Goal: Task Accomplishment & Management: Complete application form

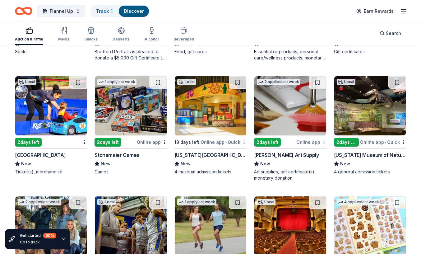
scroll to position [1357, 0]
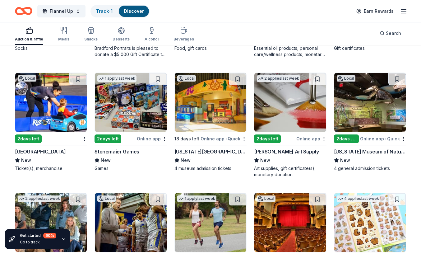
click at [206, 122] on img at bounding box center [211, 102] width 72 height 59
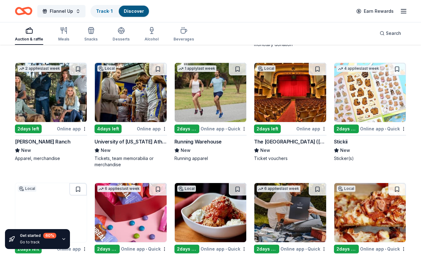
scroll to position [1489, 0]
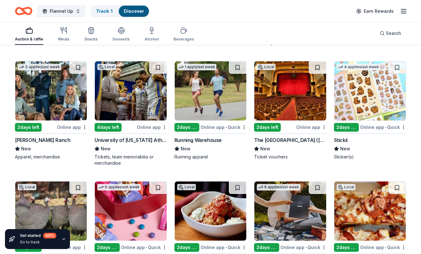
click at [141, 106] on img at bounding box center [131, 90] width 72 height 59
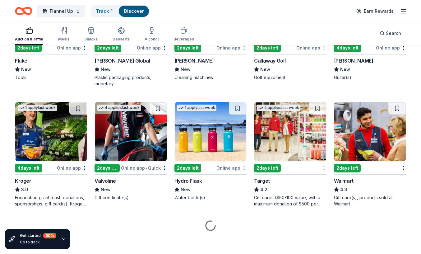
scroll to position [2051, 0]
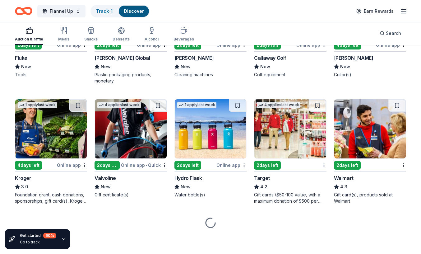
click at [126, 134] on img at bounding box center [131, 128] width 72 height 59
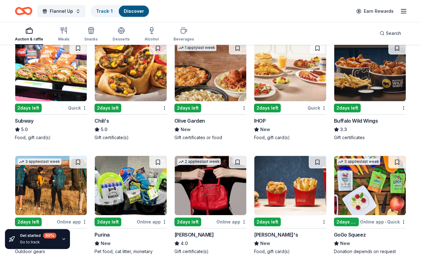
scroll to position [2229, 0]
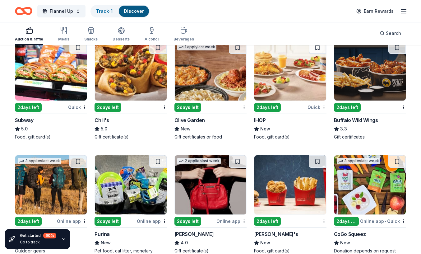
click at [355, 92] on img at bounding box center [371, 70] width 72 height 59
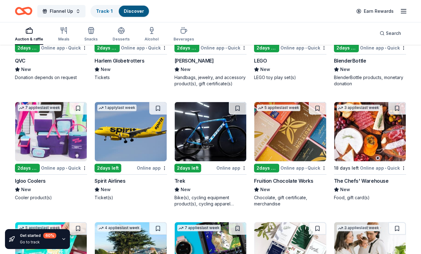
scroll to position [2879, 0]
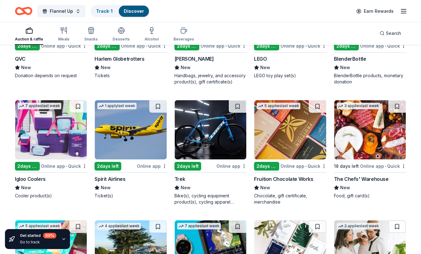
click at [236, 132] on img at bounding box center [211, 129] width 72 height 59
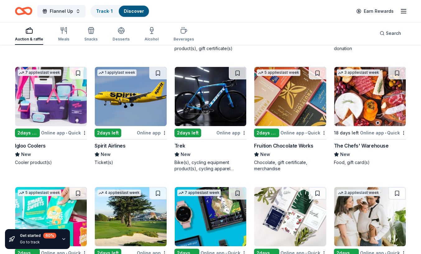
scroll to position [2913, 0]
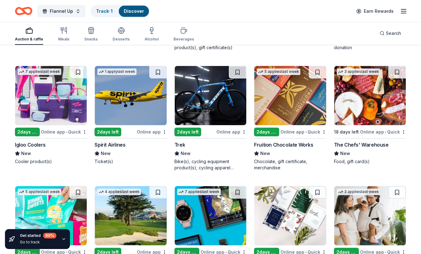
click at [64, 106] on img at bounding box center [51, 95] width 72 height 59
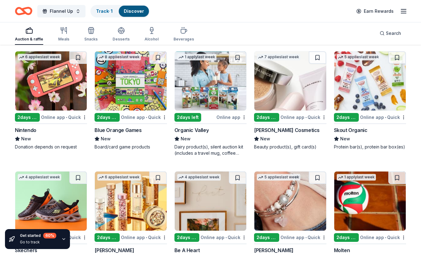
scroll to position [3403, 0]
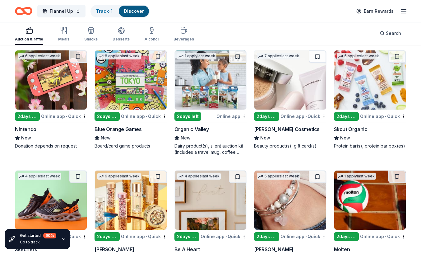
click at [55, 86] on img at bounding box center [51, 79] width 72 height 59
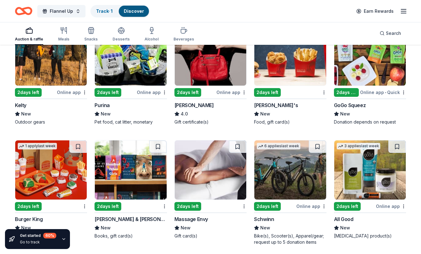
scroll to position [2308, 0]
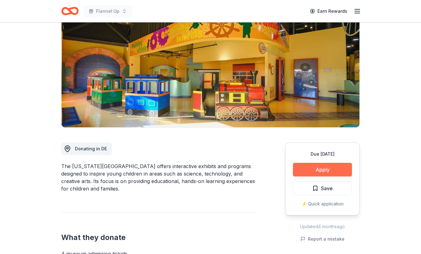
scroll to position [63, 0]
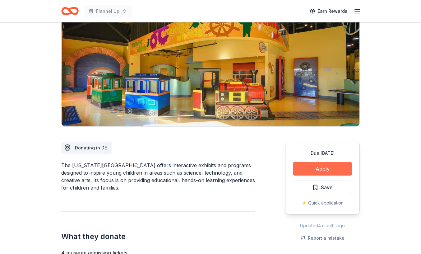
click at [314, 169] on button "Apply" at bounding box center [322, 169] width 59 height 14
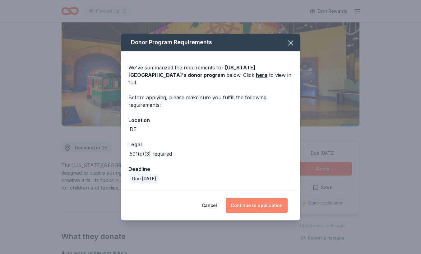
click at [257, 200] on button "Continue to application" at bounding box center [257, 205] width 62 height 15
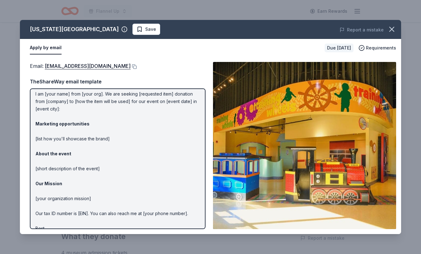
scroll to position [35, 0]
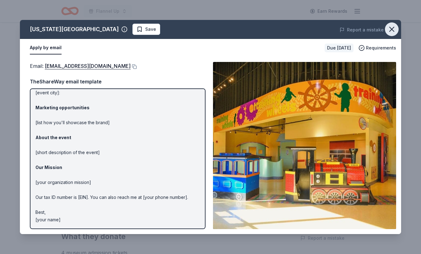
click at [391, 27] on icon "button" at bounding box center [392, 29] width 9 height 9
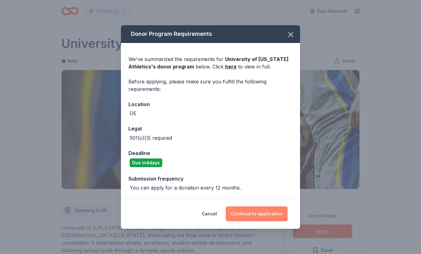
click at [255, 217] on button "Continue to application" at bounding box center [257, 213] width 62 height 15
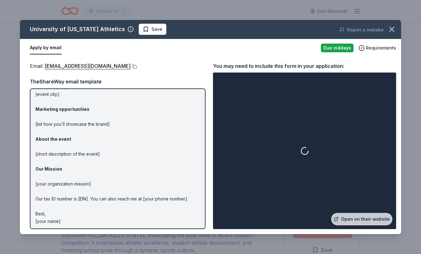
scroll to position [35, 0]
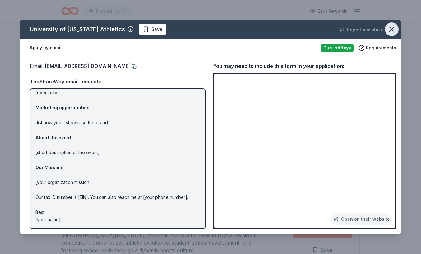
click at [389, 31] on icon "button" at bounding box center [392, 29] width 9 height 9
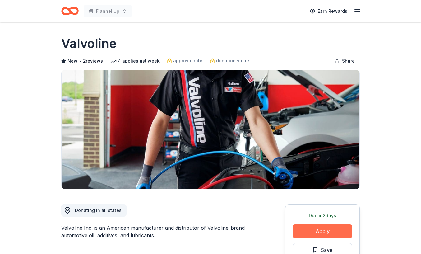
click at [327, 229] on button "Apply" at bounding box center [322, 231] width 59 height 14
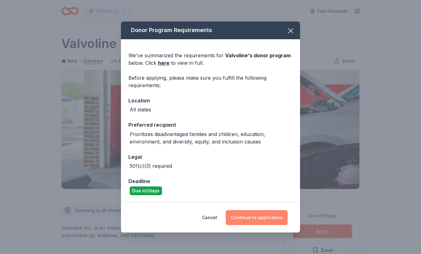
click at [265, 221] on button "Continue to application" at bounding box center [257, 217] width 62 height 15
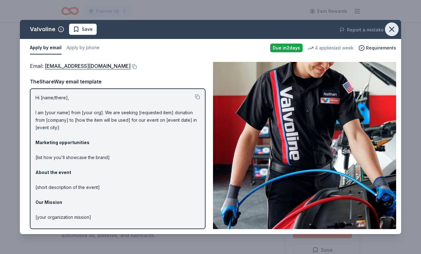
click at [392, 30] on icon "button" at bounding box center [392, 29] width 9 height 9
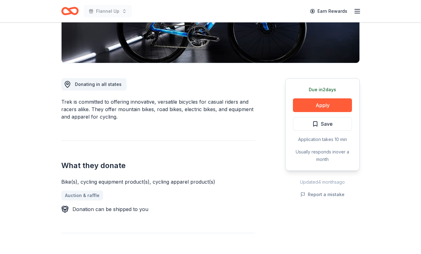
scroll to position [127, 0]
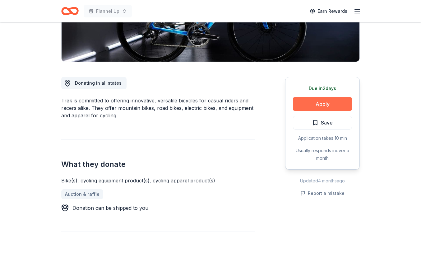
click at [309, 107] on button "Apply" at bounding box center [322, 104] width 59 height 14
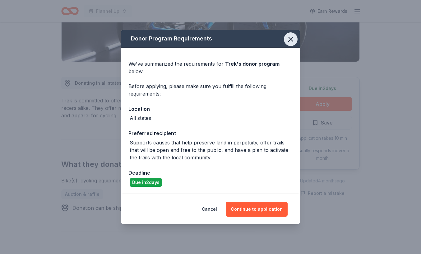
click at [289, 41] on icon "button" at bounding box center [291, 39] width 9 height 9
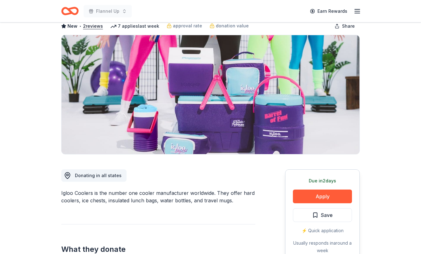
scroll to position [35, 0]
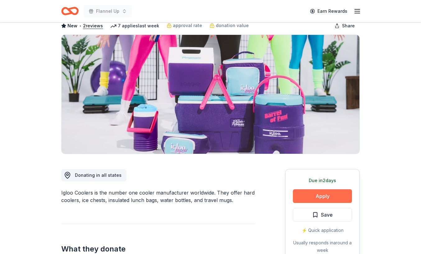
click at [320, 196] on button "Apply" at bounding box center [322, 196] width 59 height 14
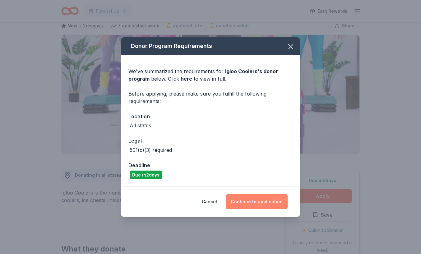
click at [259, 200] on button "Continue to application" at bounding box center [257, 201] width 62 height 15
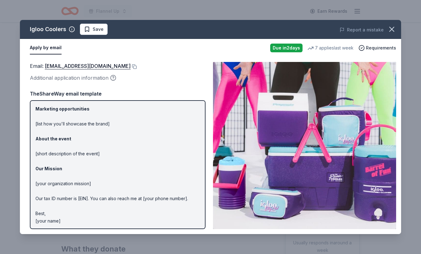
scroll to position [47, 0]
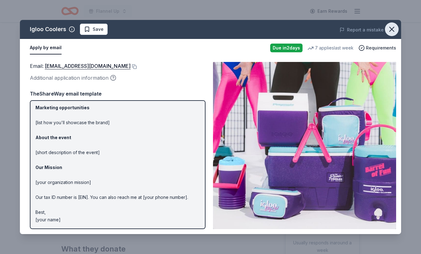
click at [395, 30] on icon "button" at bounding box center [392, 29] width 9 height 9
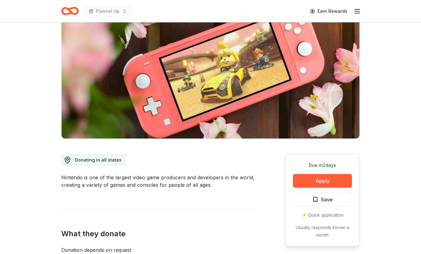
scroll to position [56, 0]
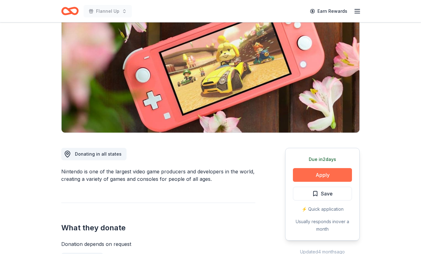
click at [314, 176] on button "Apply" at bounding box center [322, 175] width 59 height 14
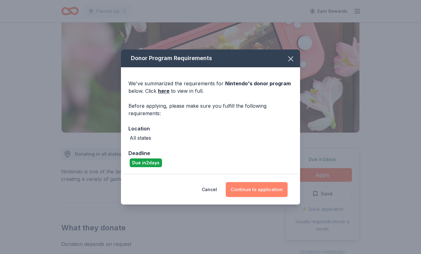
click at [259, 191] on button "Continue to application" at bounding box center [257, 189] width 62 height 15
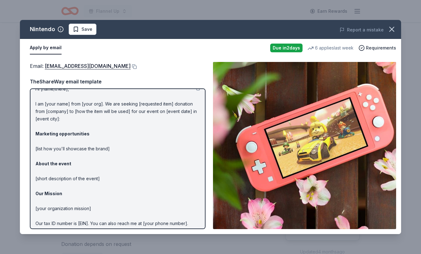
scroll to position [0, 0]
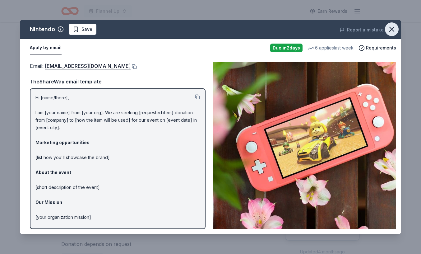
click at [393, 30] on icon "button" at bounding box center [392, 29] width 4 height 4
